Goal: Task Accomplishment & Management: Complete application form

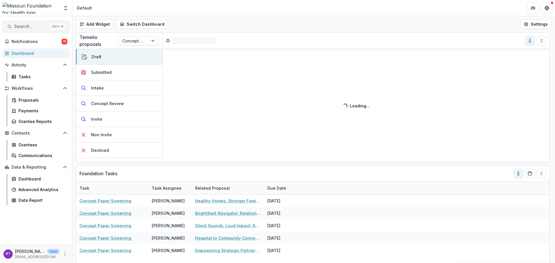
click at [36, 26] on span "Search..." at bounding box center [31, 26] width 34 height 5
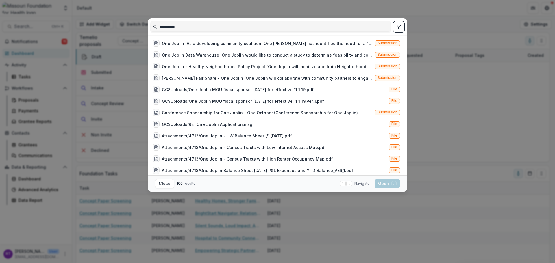
type input "**********"
click at [399, 27] on icon "toggle filters" at bounding box center [398, 26] width 3 height 3
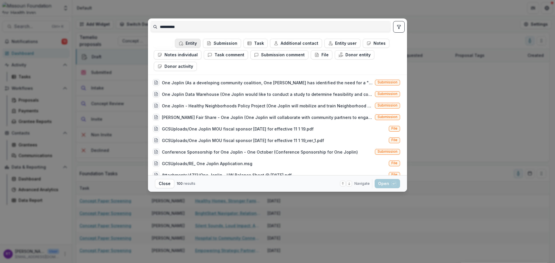
click at [188, 43] on button "Entity" at bounding box center [188, 43] width 26 height 9
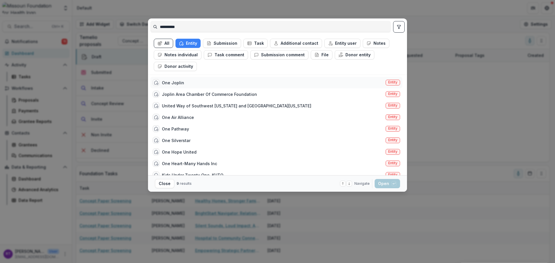
click at [322, 81] on div "One Joplin Entity" at bounding box center [276, 83] width 252 height 12
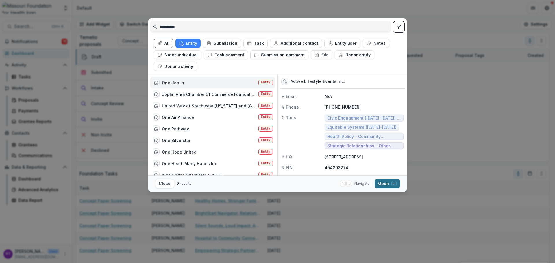
click at [388, 181] on button "Open with enter key" at bounding box center [387, 183] width 25 height 9
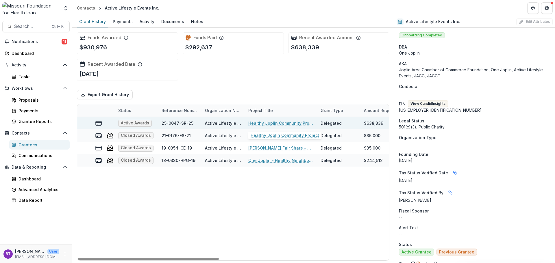
click at [263, 121] on link "Healthy Joplin Community Project" at bounding box center [280, 123] width 65 height 6
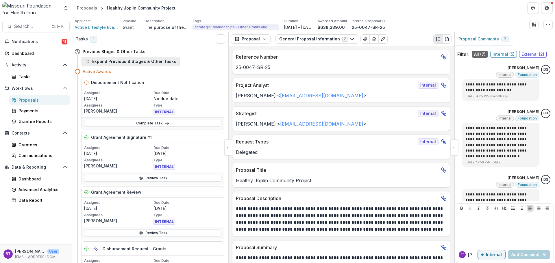
click at [134, 62] on button "Expand Previous 8 Stages & Other Tasks" at bounding box center [131, 61] width 98 height 9
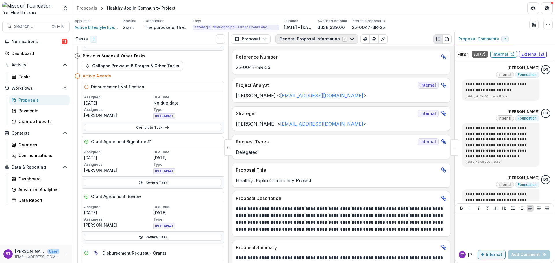
click at [335, 39] on button "General Proposal Information 7" at bounding box center [317, 38] width 83 height 9
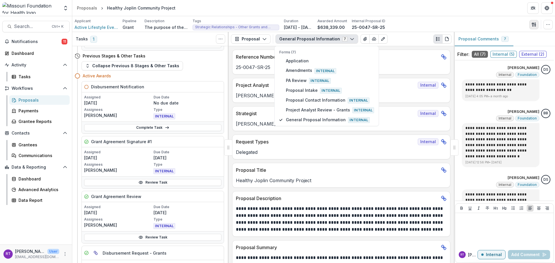
click at [533, 25] on icon "button" at bounding box center [533, 25] width 2 height 4
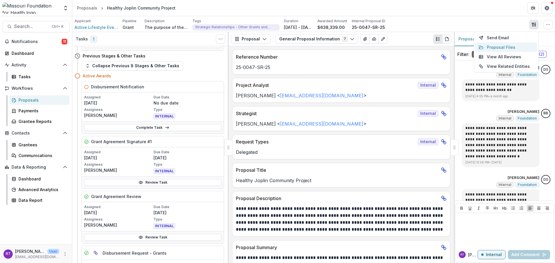
click at [520, 48] on button "Proposal Files" at bounding box center [506, 47] width 62 height 10
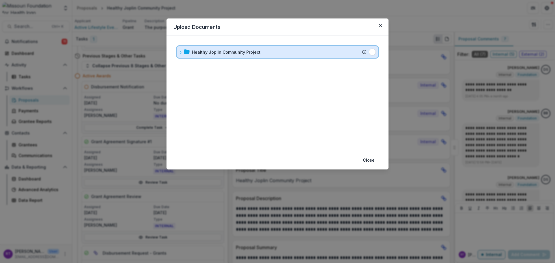
click at [179, 50] on div "Healthy Joplin Community Project Submission Temelio Proposal Attached proposal …" at bounding box center [277, 52] width 201 height 12
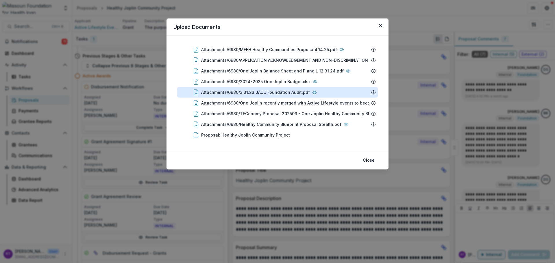
scroll to position [116, 0]
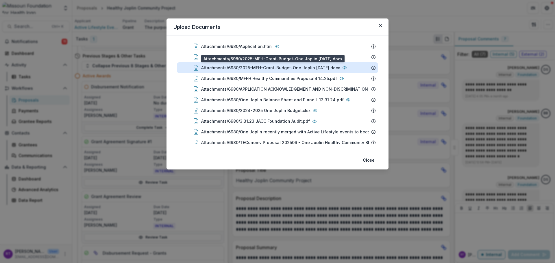
click at [288, 67] on div "Attachments/6980/2025-MFH-Grant-Budget-One Joplin 4.10.2025.docx" at bounding box center [270, 68] width 139 height 6
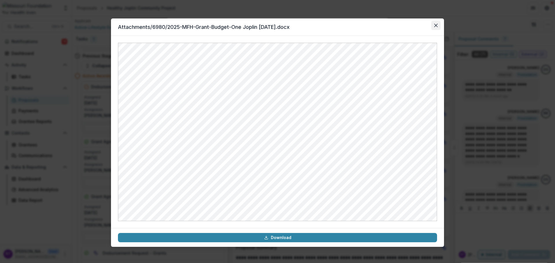
click at [439, 26] on button "Close" at bounding box center [435, 25] width 9 height 9
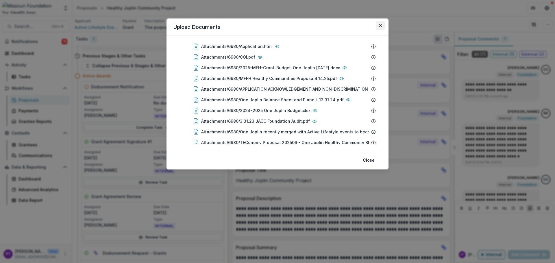
click at [378, 24] on button "Close" at bounding box center [380, 25] width 9 height 9
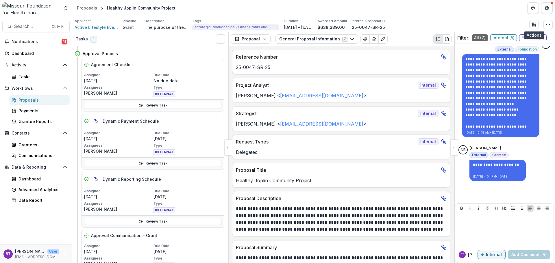
scroll to position [1301, 0]
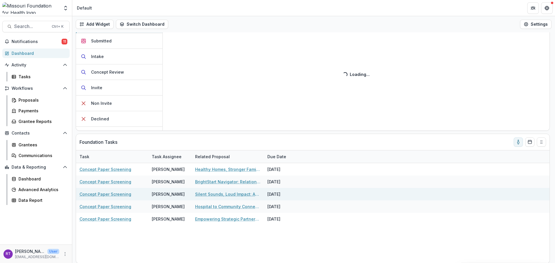
scroll to position [32, 0]
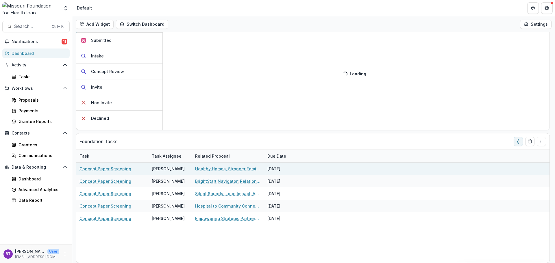
click at [247, 167] on link "Healthy Homes, Stronger Families" at bounding box center [227, 169] width 65 height 6
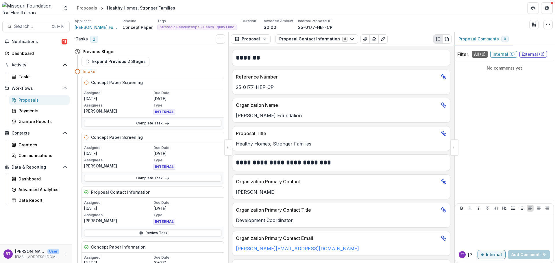
click at [527, 27] on div "Applicant [PERSON_NAME] Foundation Pipeline Concept Paper Tags Strategic Relati…" at bounding box center [314, 25] width 478 height 12
click at [531, 27] on button "button" at bounding box center [533, 24] width 9 height 9
click at [504, 49] on button "Proposal Files" at bounding box center [506, 47] width 62 height 10
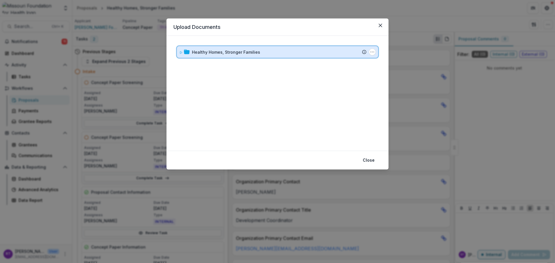
click at [181, 51] on icon at bounding box center [180, 52] width 3 height 3
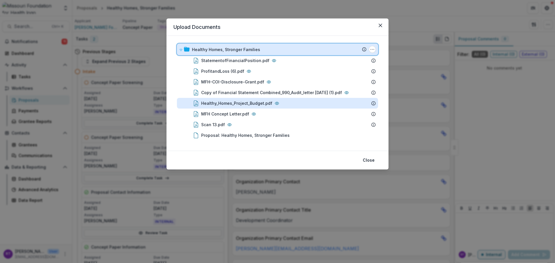
scroll to position [3, 0]
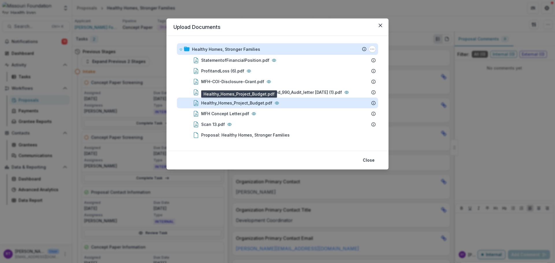
click at [264, 100] on div "Healthy_Homes_Project_Budget.pdf" at bounding box center [236, 103] width 71 height 6
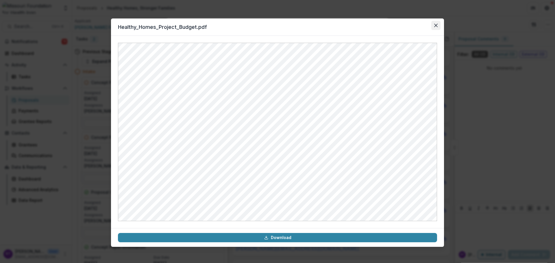
click at [435, 27] on button "Close" at bounding box center [435, 25] width 9 height 9
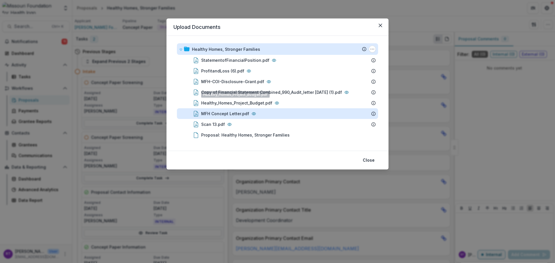
scroll to position [0, 0]
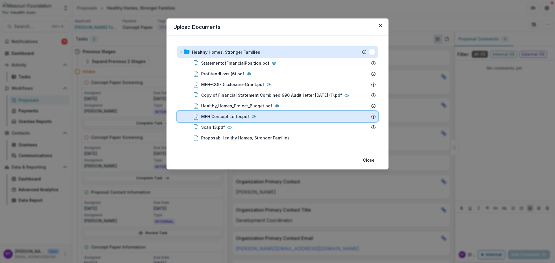
click at [253, 121] on div "MFH Concept Letter.pdf" at bounding box center [277, 116] width 201 height 11
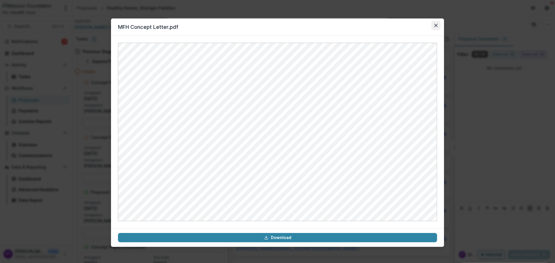
click at [433, 27] on button "Close" at bounding box center [435, 25] width 9 height 9
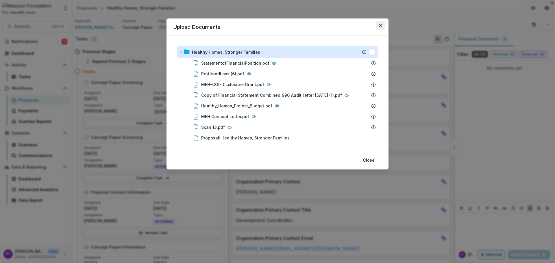
click at [381, 28] on button "Close" at bounding box center [380, 25] width 9 height 9
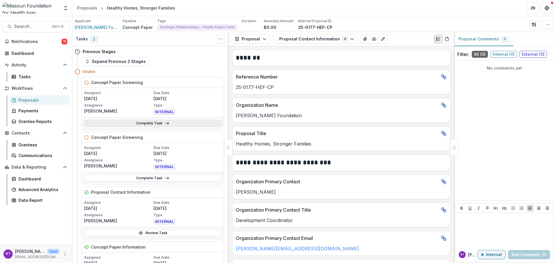
click at [165, 123] on icon at bounding box center [167, 123] width 5 height 5
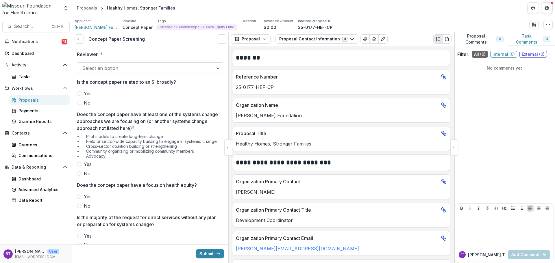
click at [86, 101] on span "No" at bounding box center [87, 102] width 7 height 7
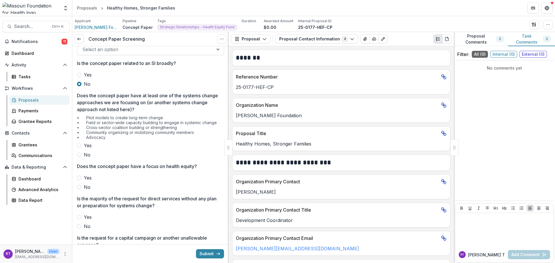
scroll to position [29, 0]
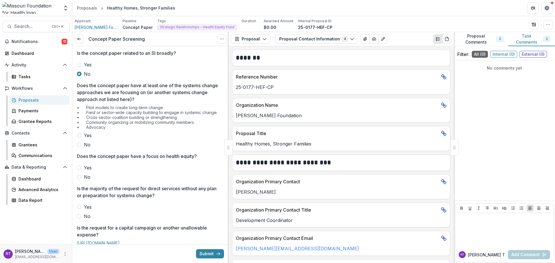
click at [88, 135] on span "Yes" at bounding box center [88, 135] width 8 height 7
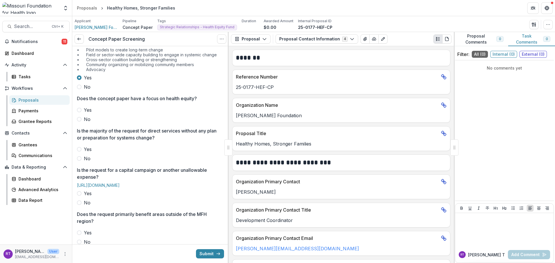
click at [88, 109] on span "Yes" at bounding box center [88, 110] width 8 height 7
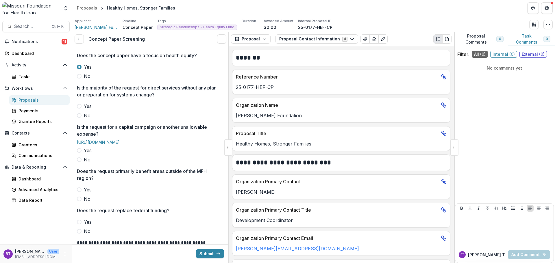
scroll to position [116, 0]
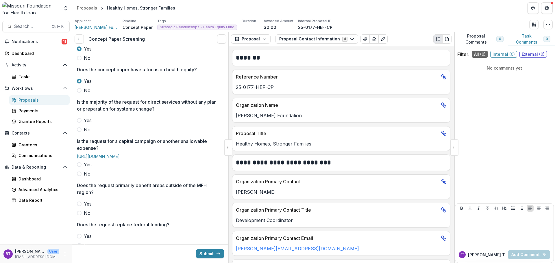
click at [85, 128] on span "No" at bounding box center [87, 129] width 7 height 7
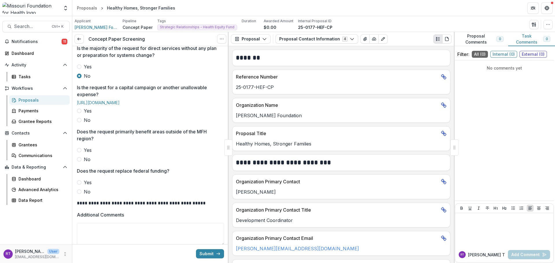
scroll to position [173, 0]
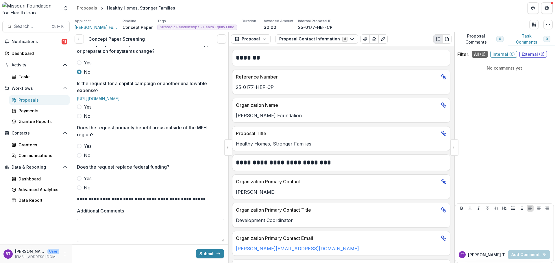
click at [87, 120] on span "No" at bounding box center [87, 116] width 7 height 7
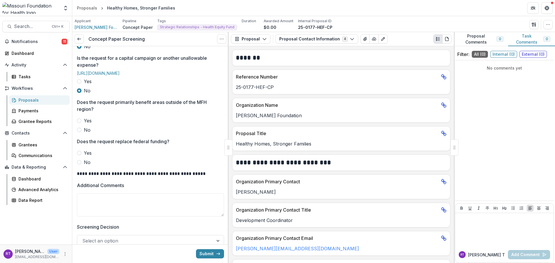
scroll to position [202, 0]
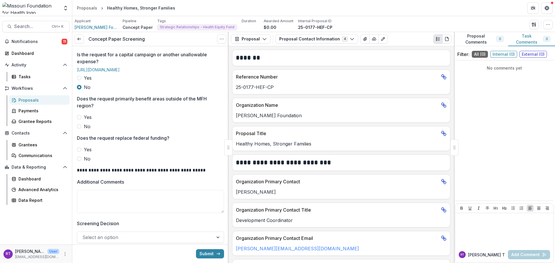
click at [81, 129] on span at bounding box center [79, 126] width 5 height 5
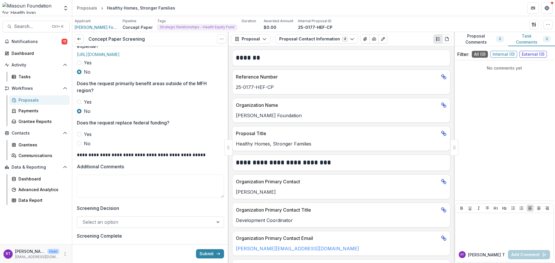
scroll to position [231, 0]
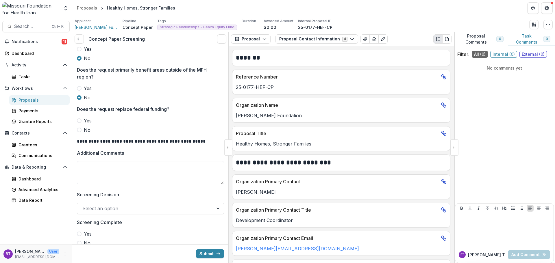
click at [84, 134] on span "No" at bounding box center [87, 130] width 7 height 7
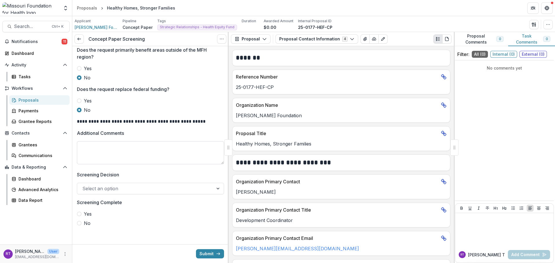
scroll to position [260, 0]
click at [180, 160] on textarea "Additional Comments" at bounding box center [150, 152] width 147 height 23
click at [158, 188] on div at bounding box center [145, 188] width 126 height 8
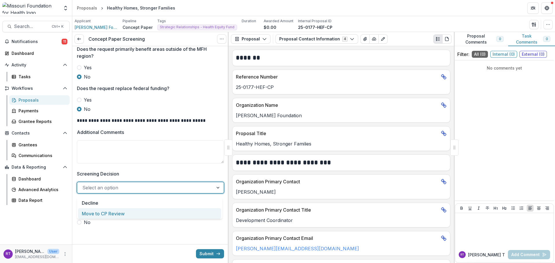
click at [150, 210] on div "Move to CP Review" at bounding box center [149, 213] width 143 height 11
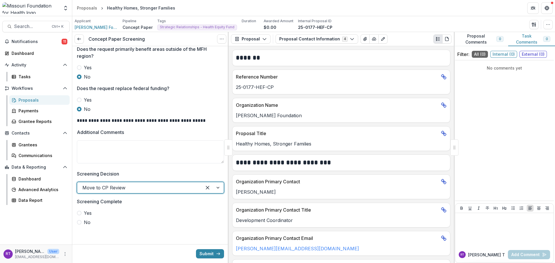
click at [86, 214] on span "Yes" at bounding box center [88, 213] width 8 height 7
click at [130, 152] on textarea "Additional Comments" at bounding box center [150, 152] width 147 height 23
click at [151, 147] on textarea "Additional Comments" at bounding box center [150, 152] width 147 height 23
type textarea "*"
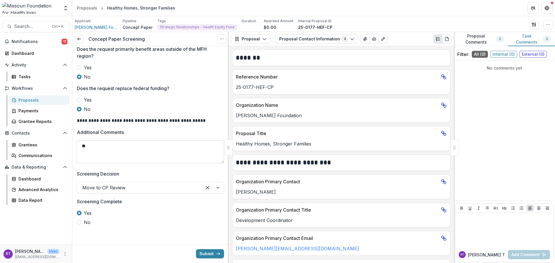
type textarea "*"
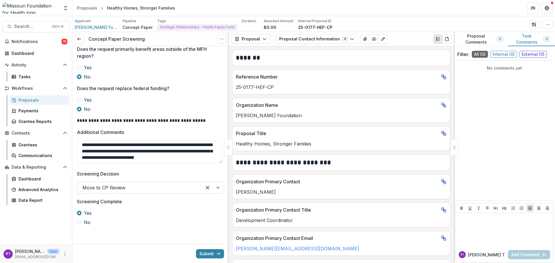
scroll to position [8, 0]
type textarea "**********"
click at [204, 254] on button "Submit" at bounding box center [210, 253] width 28 height 9
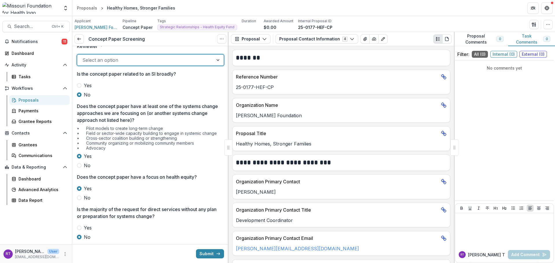
scroll to position [0, 0]
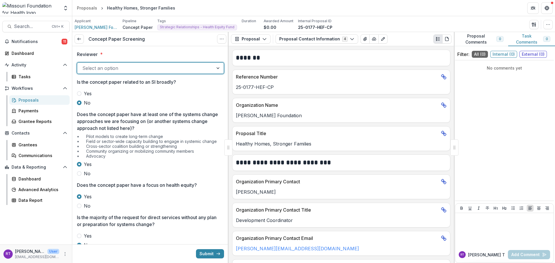
click at [149, 67] on div at bounding box center [145, 68] width 126 height 8
type input "*****"
click at [112, 80] on div "[PERSON_NAME] <[EMAIL_ADDRESS][DOMAIN_NAME]>" at bounding box center [149, 81] width 143 height 11
click at [210, 253] on button "Submit" at bounding box center [210, 253] width 28 height 9
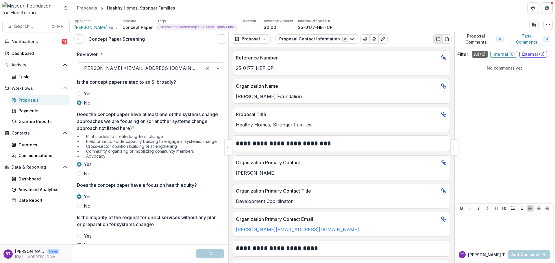
scroll to position [29, 0]
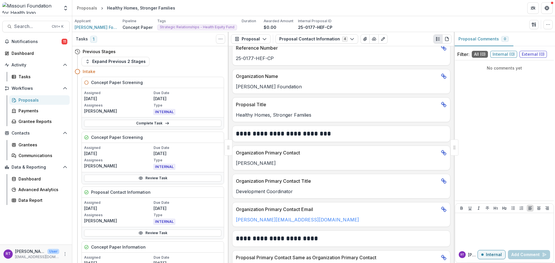
click at [36, 99] on div "Proposals" at bounding box center [42, 100] width 47 height 6
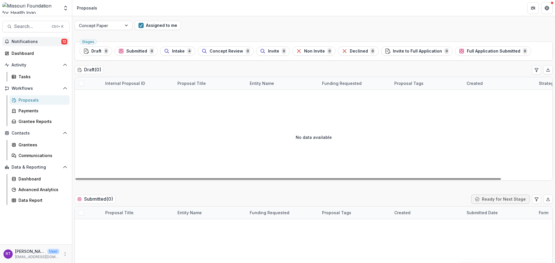
click at [31, 43] on span "Notifications" at bounding box center [37, 41] width 50 height 5
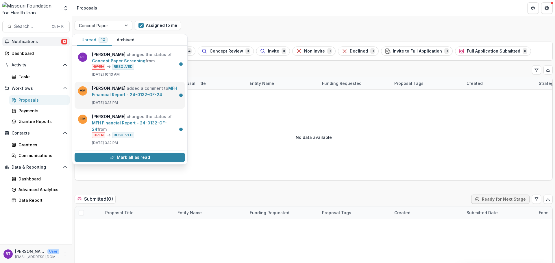
click at [158, 97] on link "MFH Financial Report - 24-0132-OF-24" at bounding box center [134, 91] width 85 height 11
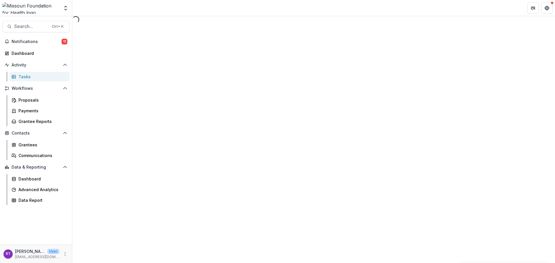
select select "********"
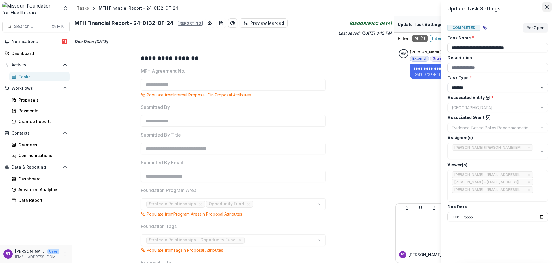
click at [545, 5] on button "Close" at bounding box center [546, 6] width 9 height 9
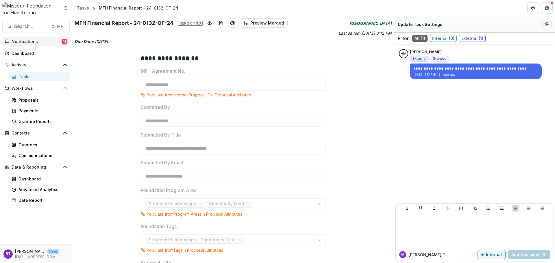
click at [25, 39] on span "Notifications" at bounding box center [37, 41] width 50 height 5
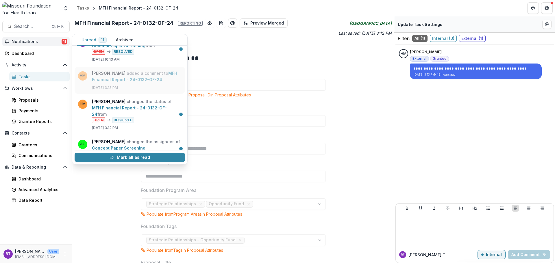
scroll to position [29, 0]
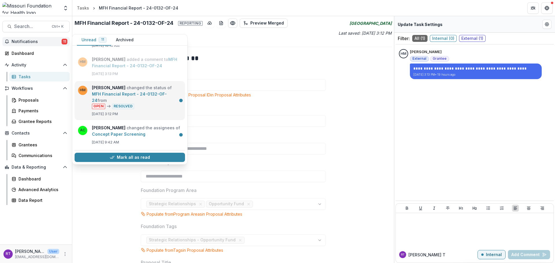
click at [144, 95] on link "MFH Financial Report - 24-0132-OF-24" at bounding box center [129, 97] width 75 height 11
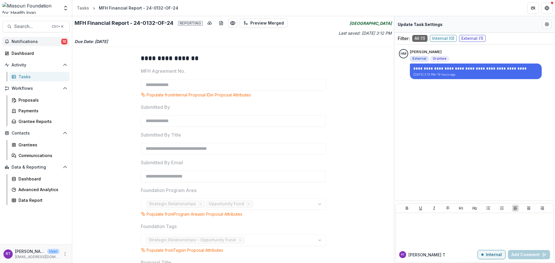
click at [41, 41] on span "Notifications" at bounding box center [37, 41] width 50 height 5
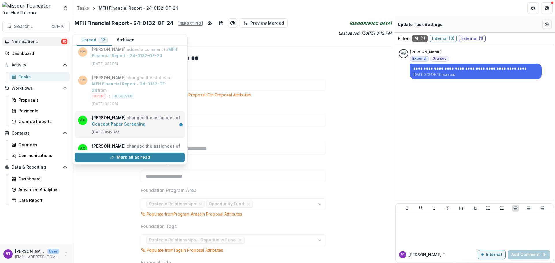
click at [130, 122] on link "Concept Paper Screening" at bounding box center [118, 124] width 53 height 5
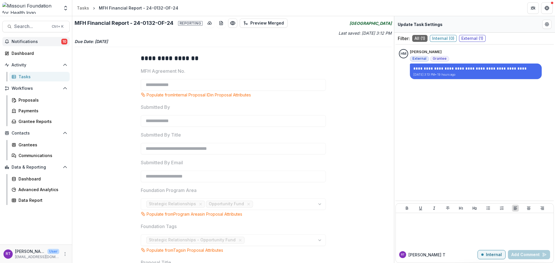
scroll to position [29, 0]
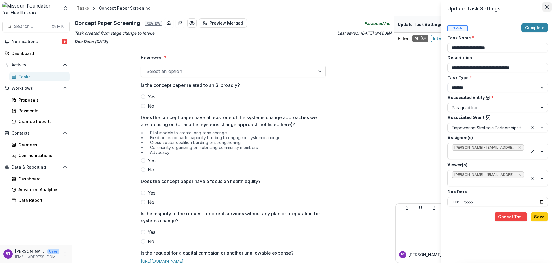
click at [545, 7] on icon "Close" at bounding box center [546, 6] width 3 height 3
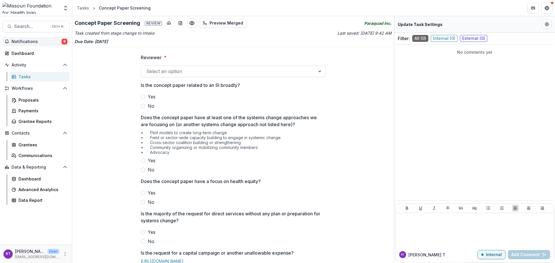
click at [14, 40] on span "Notifications" at bounding box center [37, 41] width 50 height 5
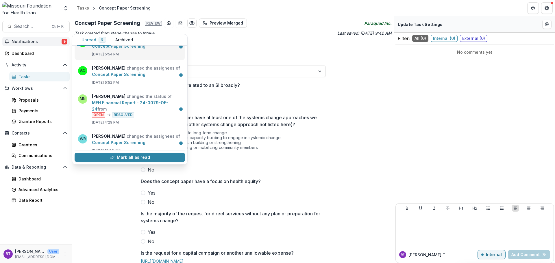
scroll to position [202, 0]
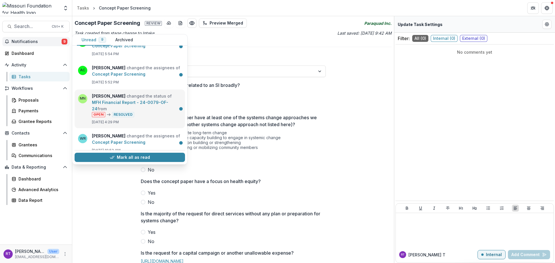
click at [150, 105] on link "MFH Financial Report - 24-0079-OF-24" at bounding box center [130, 105] width 76 height 11
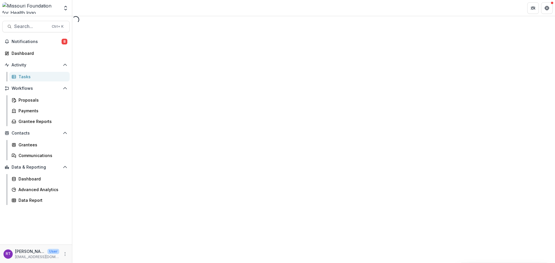
select select "********"
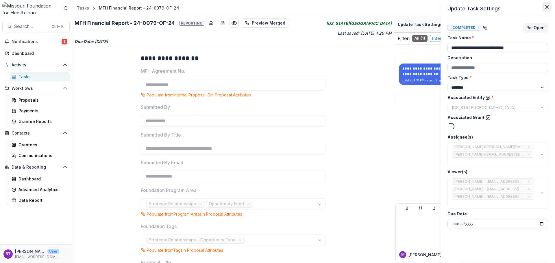
click at [546, 8] on icon "Close" at bounding box center [546, 6] width 3 height 3
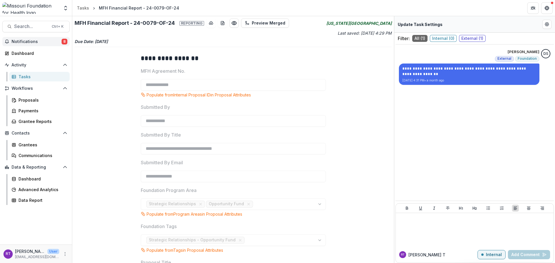
click at [48, 45] on button "Notifications 8" at bounding box center [35, 41] width 67 height 9
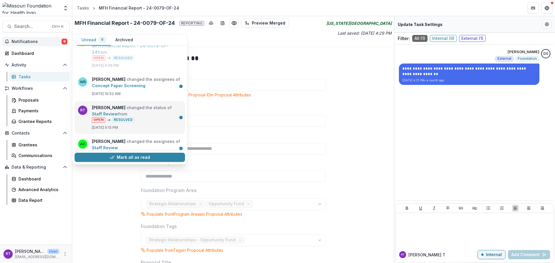
scroll to position [259, 0]
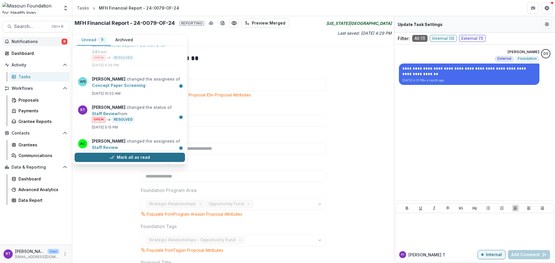
click at [146, 155] on button "Mark all as read" at bounding box center [130, 157] width 110 height 9
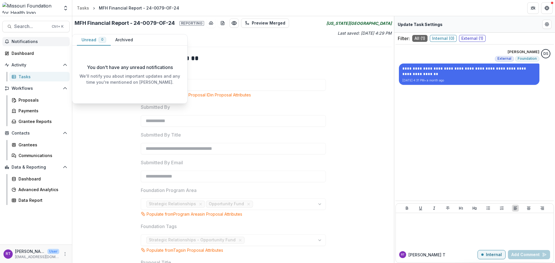
scroll to position [0, 0]
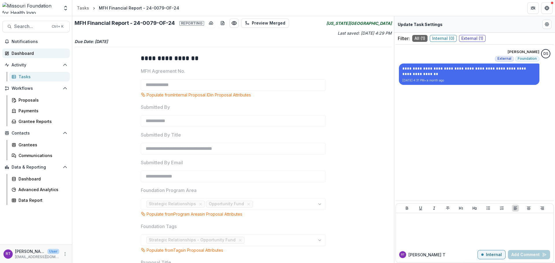
click at [28, 57] on link "Dashboard" at bounding box center [35, 54] width 67 height 10
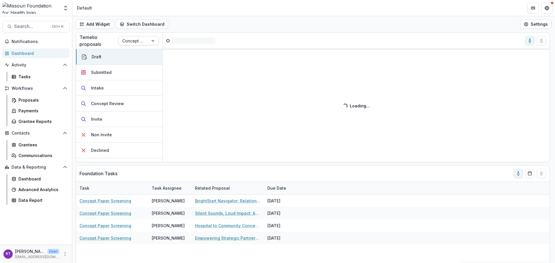
click at [151, 39] on div at bounding box center [153, 40] width 10 height 9
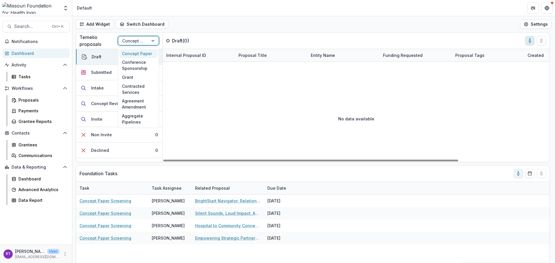
click at [526, 41] on button "toggle-assigned-to-me" at bounding box center [529, 40] width 9 height 9
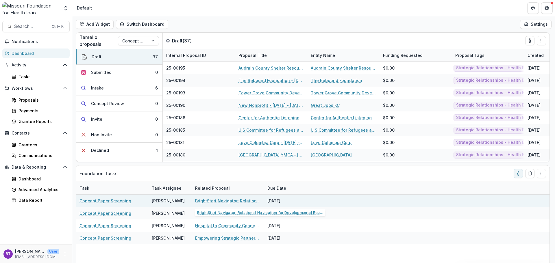
click at [211, 198] on div "BrightStart Navigator: Relational Navigation for Developmental Equity in [GEOGR…" at bounding box center [227, 201] width 65 height 12
click at [210, 199] on link "BrightStart Navigator: Relational Navigation for Developmental Equity in [GEOGR…" at bounding box center [227, 201] width 65 height 6
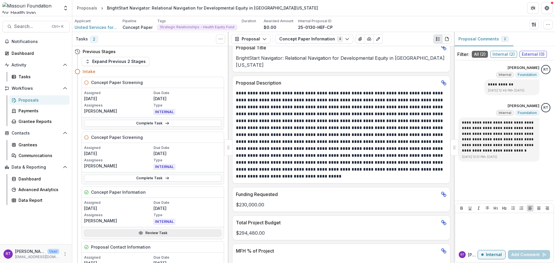
click at [165, 231] on link "Review Task" at bounding box center [152, 233] width 137 height 7
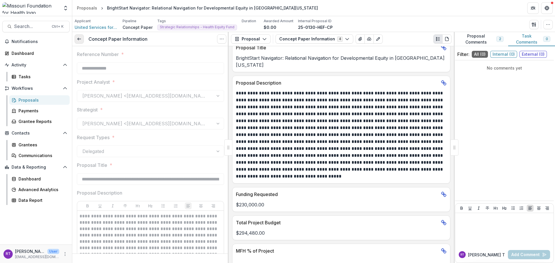
click at [76, 38] on link at bounding box center [79, 38] width 9 height 9
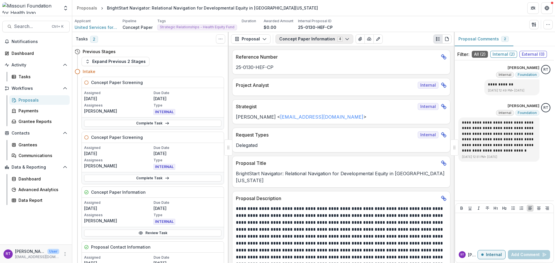
click at [314, 37] on button "Concept Paper Information 4" at bounding box center [315, 38] width 78 height 9
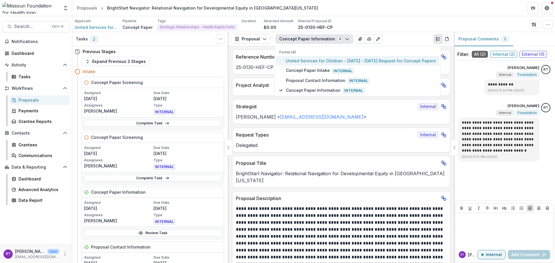
click at [320, 62] on span "United Services for Children - [DATE] - [DATE] Request for Concept Papers" at bounding box center [361, 61] width 150 height 6
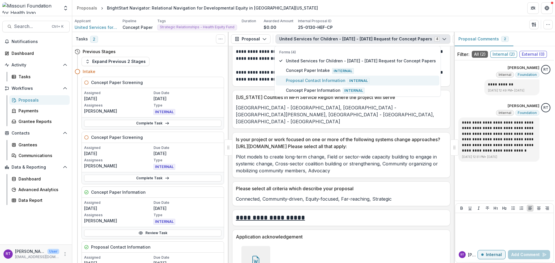
scroll to position [1330, 0]
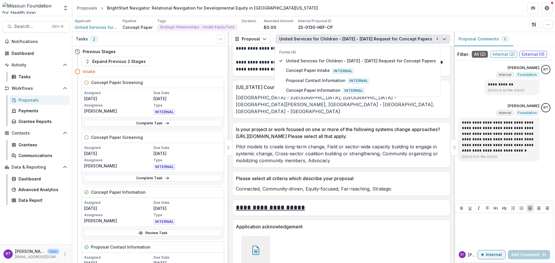
click at [44, 100] on div "Proposals" at bounding box center [42, 100] width 47 height 6
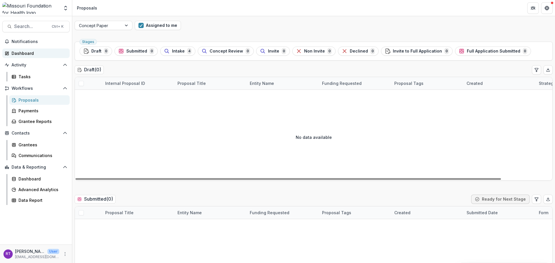
click at [28, 57] on link "Dashboard" at bounding box center [35, 54] width 67 height 10
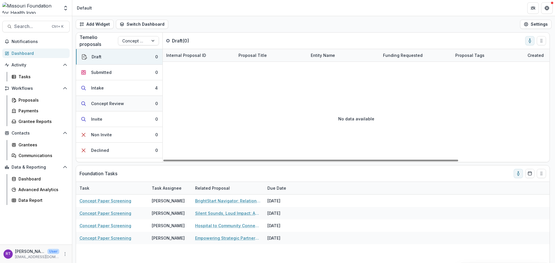
click at [124, 102] on button "Concept Review 0" at bounding box center [119, 104] width 86 height 16
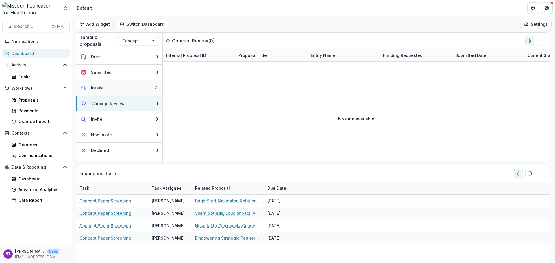
click at [117, 88] on button "Intake 4" at bounding box center [119, 88] width 86 height 16
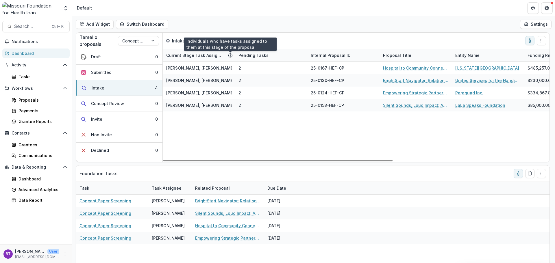
click at [230, 55] on icon at bounding box center [230, 55] width 5 height 5
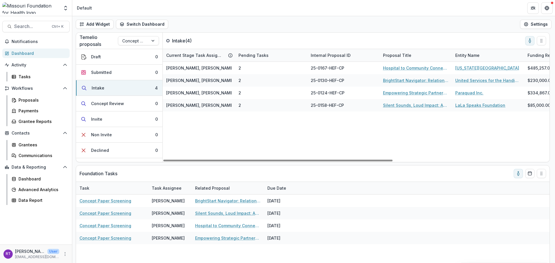
click at [228, 128] on div "[PERSON_NAME], [PERSON_NAME] 2 25-0167-HEF-CP Hospital to Community Connections…" at bounding box center [488, 112] width 650 height 100
drag, startPoint x: 326, startPoint y: 159, endPoint x: 251, endPoint y: 161, distance: 75.5
click at [264, 162] on div at bounding box center [277, 161] width 229 height 2
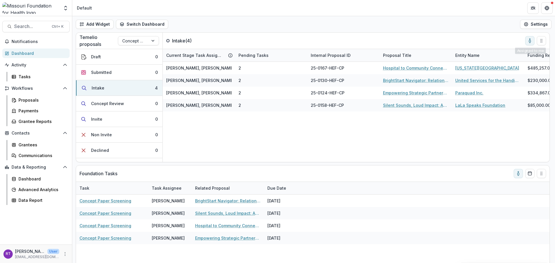
click at [461, 31] on div "Add Widget Switch Dashboard Default DLS Dashboard New Dashboard Settings" at bounding box center [313, 24] width 483 height 16
click at [36, 29] on span "Search..." at bounding box center [31, 26] width 34 height 5
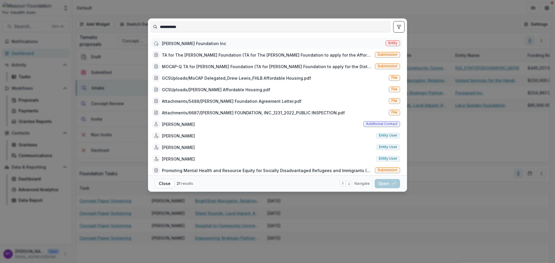
type input "**********"
click at [222, 42] on div "[PERSON_NAME] Foundation Inc Entity" at bounding box center [276, 44] width 252 height 12
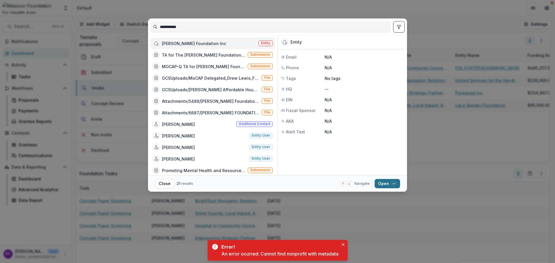
click at [386, 184] on button "Open with enter key" at bounding box center [387, 183] width 25 height 9
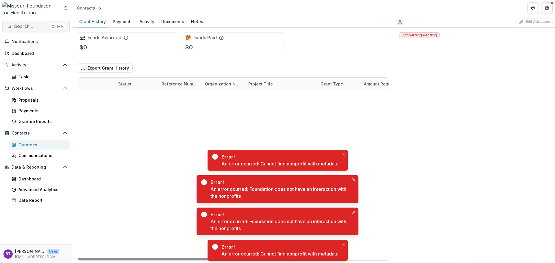
click at [44, 22] on button "Search... Ctrl + K" at bounding box center [35, 27] width 67 height 12
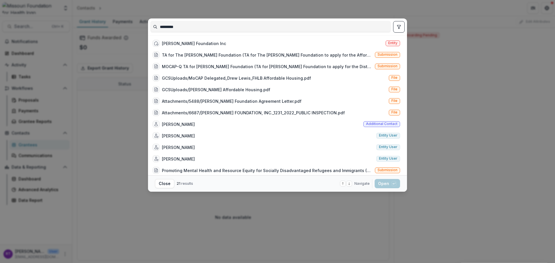
click at [400, 28] on icon "toggle filters" at bounding box center [398, 26] width 3 height 3
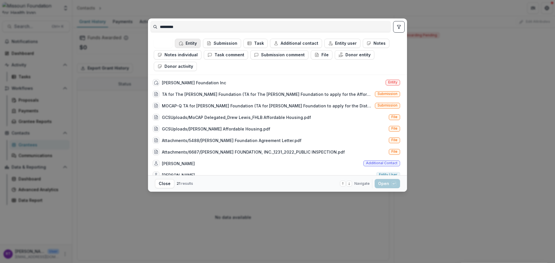
click at [188, 42] on button "Entity" at bounding box center [188, 43] width 26 height 9
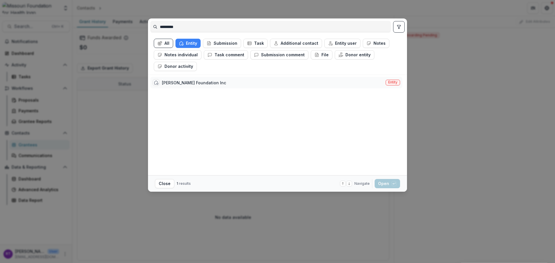
click at [200, 84] on div "[PERSON_NAME] Foundation Inc" at bounding box center [194, 83] width 64 height 6
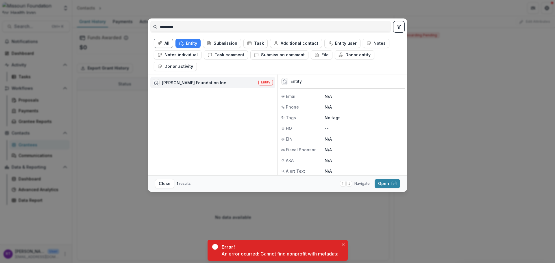
click at [174, 41] on ul "All Entity Submission Task Additional contact Entity user Notes Notes individua…" at bounding box center [277, 55] width 247 height 32
click at [167, 42] on button "All" at bounding box center [163, 43] width 19 height 9
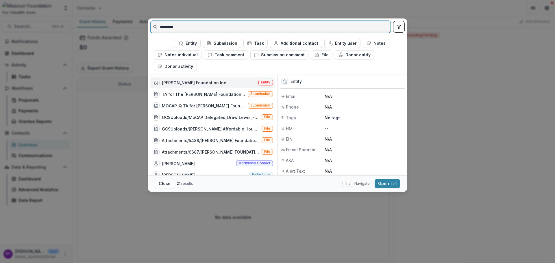
drag, startPoint x: 181, startPoint y: 30, endPoint x: 154, endPoint y: 23, distance: 28.7
click at [154, 23] on input "*********" at bounding box center [271, 26] width 240 height 9
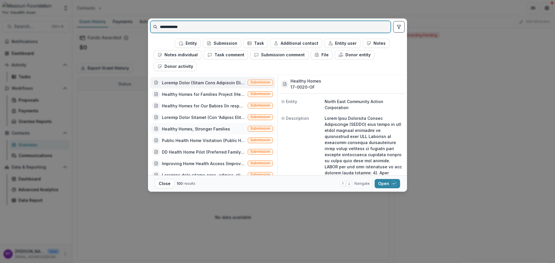
type input "**********"
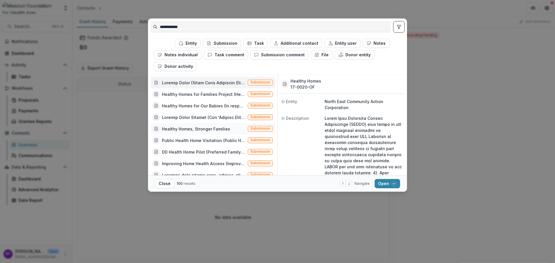
click at [209, 131] on div "Healthy Homes, Stronger Families" at bounding box center [196, 129] width 68 height 6
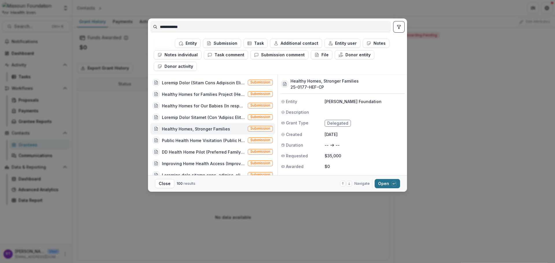
click at [388, 184] on button "Open with enter key" at bounding box center [387, 183] width 25 height 9
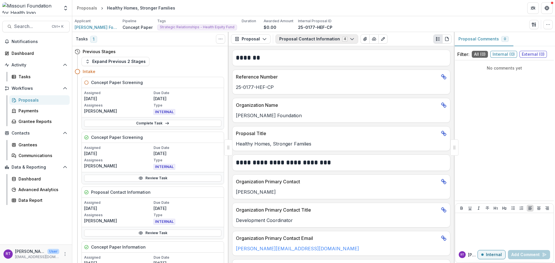
click at [331, 42] on button "Proposal Contact Information 4" at bounding box center [317, 38] width 83 height 9
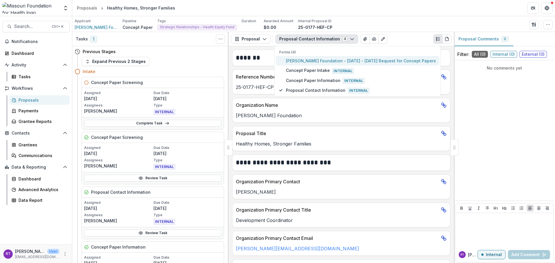
click at [328, 60] on span "[PERSON_NAME] Foundation - [DATE] - [DATE] Request for Concept Papers" at bounding box center [361, 61] width 150 height 6
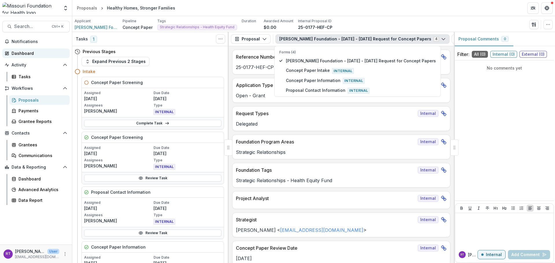
click at [32, 53] on div "Dashboard" at bounding box center [38, 53] width 53 height 6
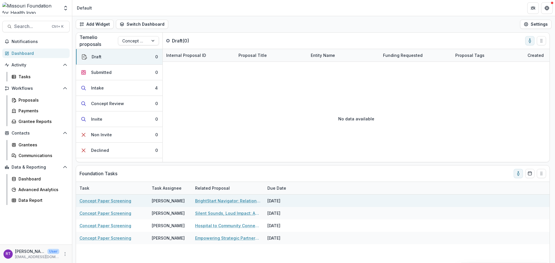
click at [231, 200] on link "BrightStart Navigator: Relational Navigation for Developmental Equity in [GEOGR…" at bounding box center [227, 201] width 65 height 6
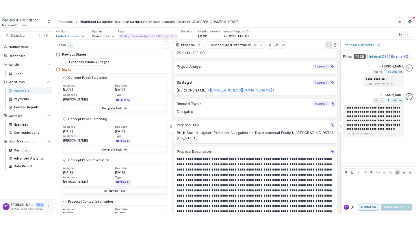
scroll to position [58, 0]
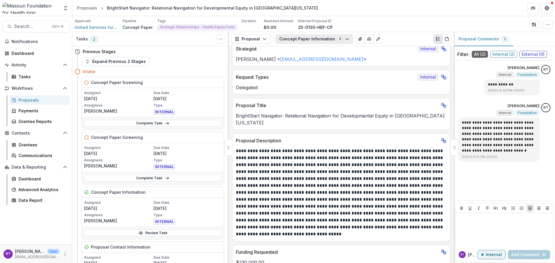
click at [345, 39] on icon "button" at bounding box center [347, 39] width 5 height 5
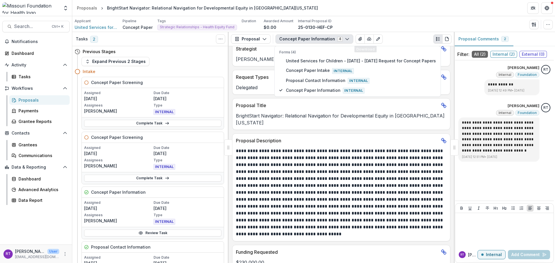
click at [394, 29] on div "Applicant United Services for the Handicapped in [GEOGRAPHIC_DATA] Pipeline Con…" at bounding box center [314, 25] width 478 height 12
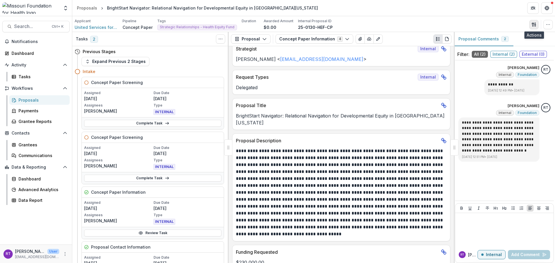
click at [532, 29] on button "button" at bounding box center [533, 24] width 9 height 9
click at [486, 46] on button "Proposal Files" at bounding box center [506, 47] width 62 height 10
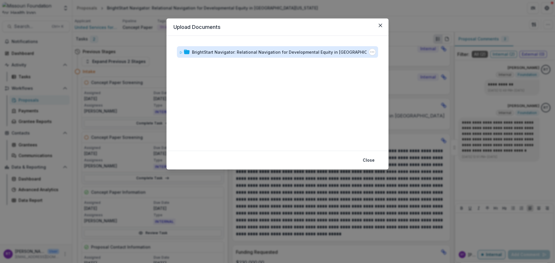
click at [196, 52] on div "BrightStart Navigator: Relational Navigation for Developmental Equity in [GEOGR…" at bounding box center [287, 52] width 191 height 6
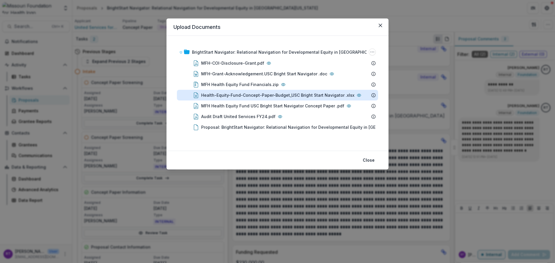
click at [280, 97] on div "Health-Equity-Fund-Concept-Paper-Budget_USC Bright Start Navigator .xlsx" at bounding box center [277, 95] width 153 height 6
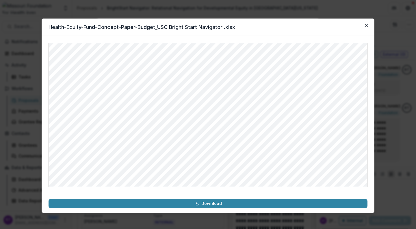
click at [178, 11] on div "Health-Equity-Fund-Concept-Paper-Budget_USC Bright Start Navigator .xlsx Downlo…" at bounding box center [208, 114] width 416 height 229
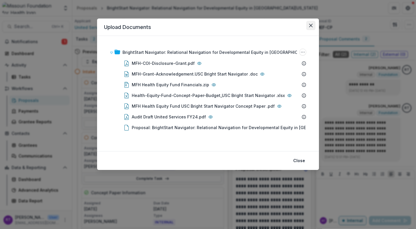
click at [311, 25] on icon "Close" at bounding box center [310, 25] width 3 height 3
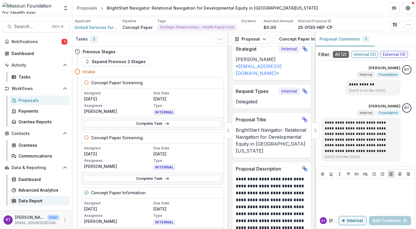
click at [43, 198] on div "Data Report" at bounding box center [42, 200] width 47 height 6
